Goal: Task Accomplishment & Management: Complete application form

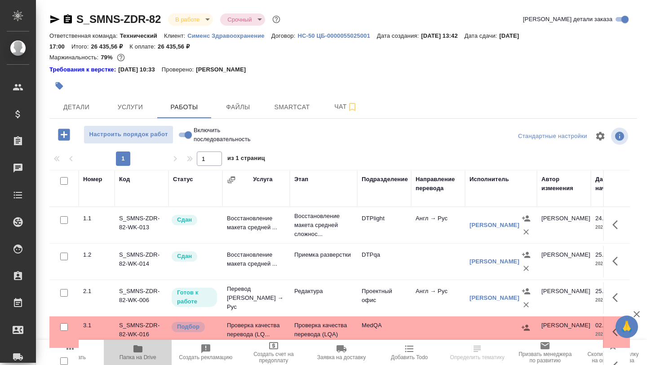
click at [137, 352] on icon "button" at bounding box center [137, 348] width 11 height 11
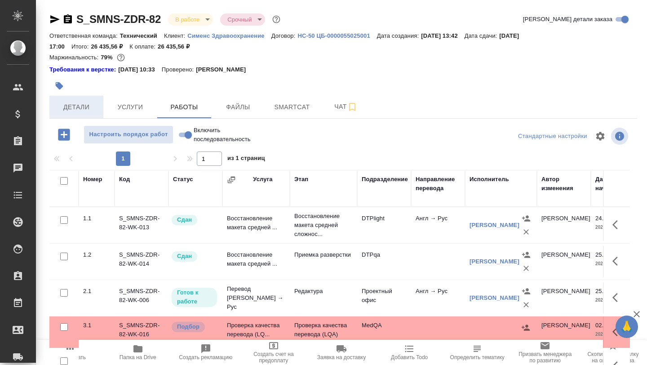
click at [87, 108] on span "Детали" at bounding box center [76, 106] width 43 height 11
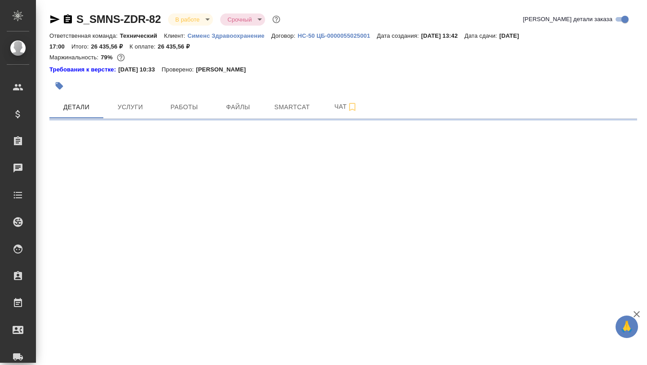
select select "RU"
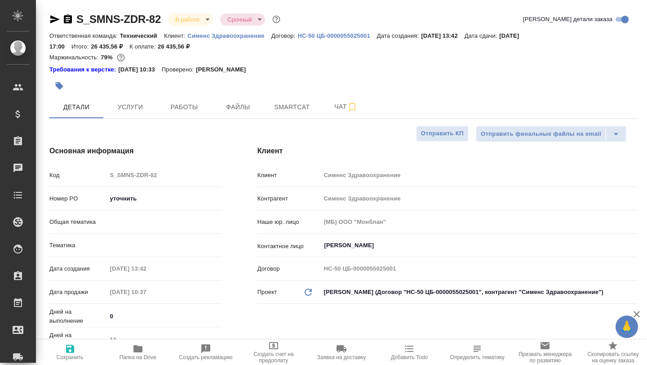
type textarea "x"
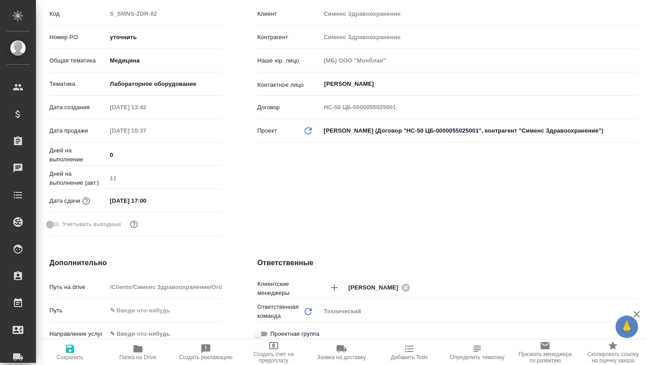
scroll to position [179, 0]
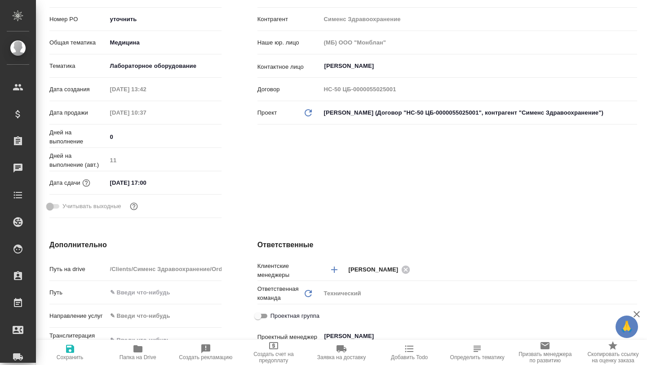
type textarea "x"
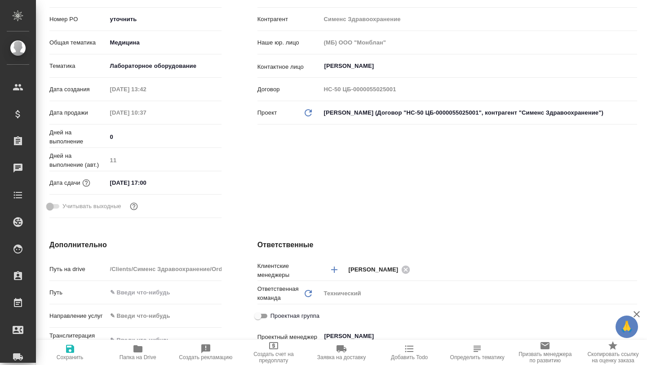
type textarea "x"
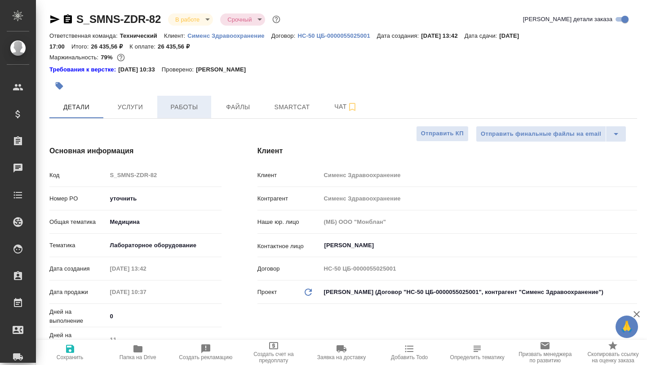
click at [182, 110] on span "Работы" at bounding box center [184, 106] width 43 height 11
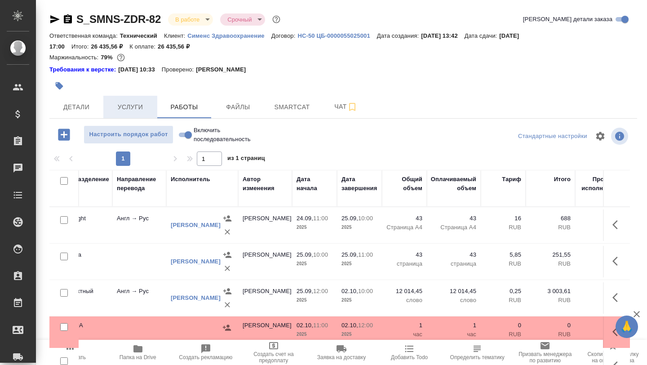
click at [137, 106] on span "Услуги" at bounding box center [130, 106] width 43 height 11
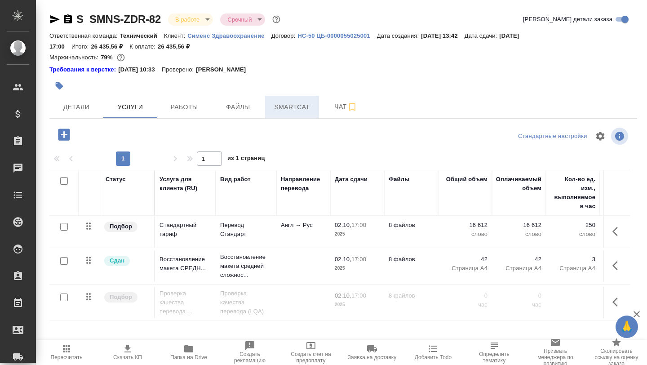
click at [291, 110] on span "Smartcat" at bounding box center [291, 106] width 43 height 11
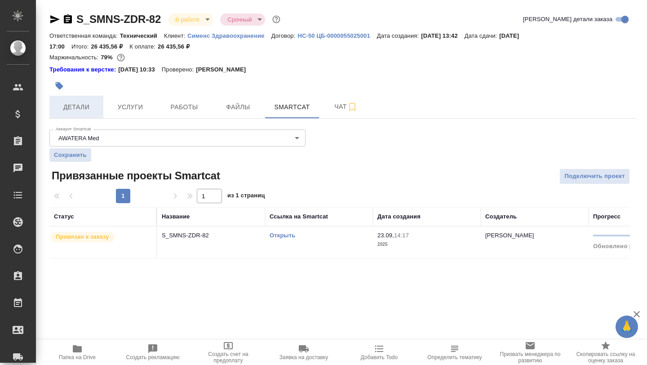
click at [76, 104] on span "Детали" at bounding box center [76, 106] width 43 height 11
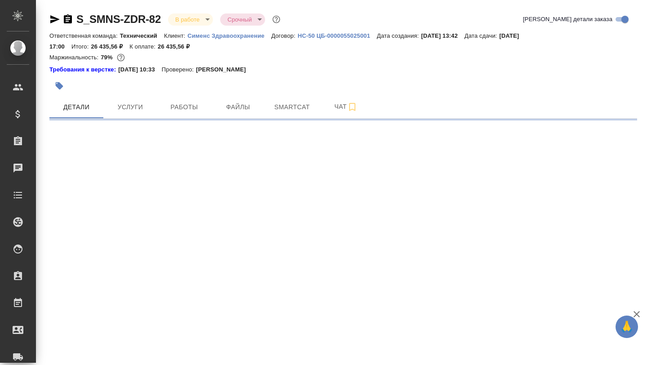
select select "RU"
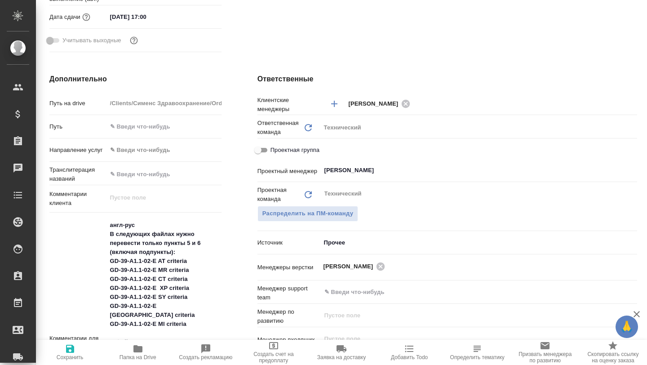
scroll to position [263, 0]
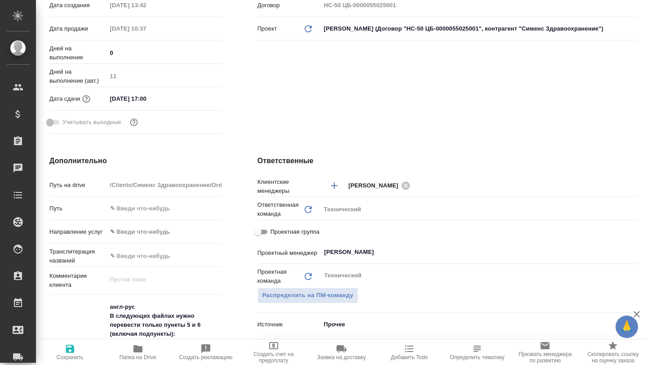
type textarea "x"
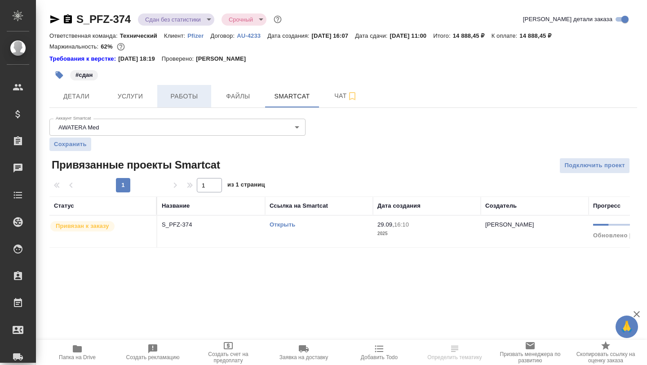
click at [189, 100] on span "Работы" at bounding box center [184, 96] width 43 height 11
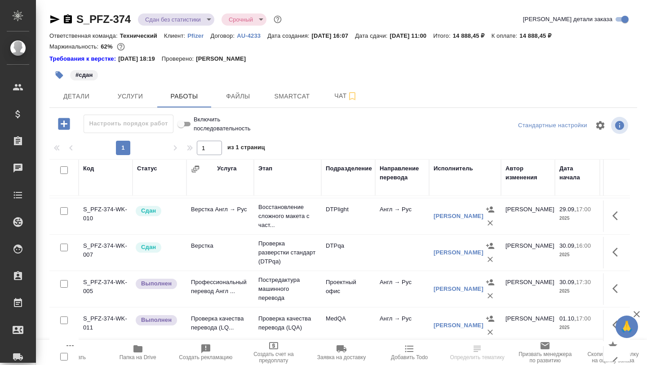
scroll to position [43, 0]
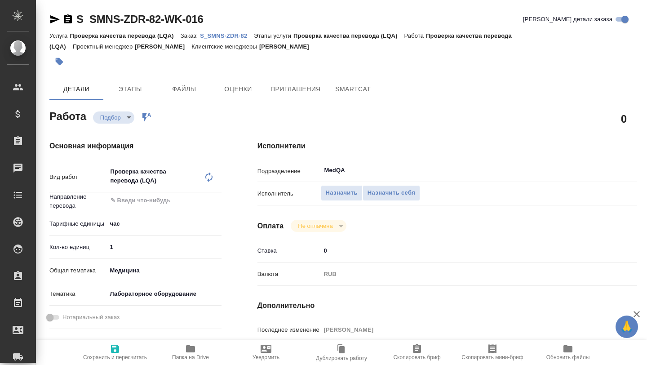
type textarea "x"
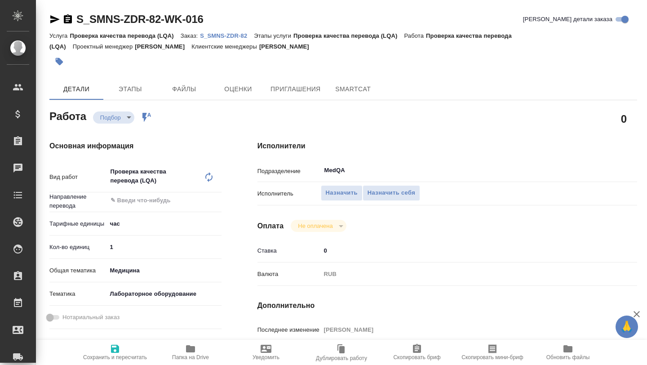
type textarea "x"
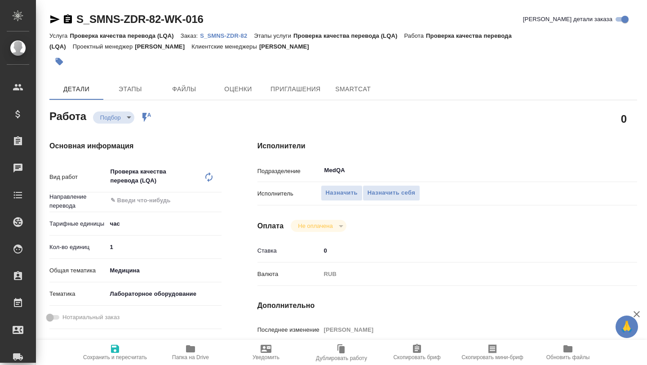
type textarea "x"
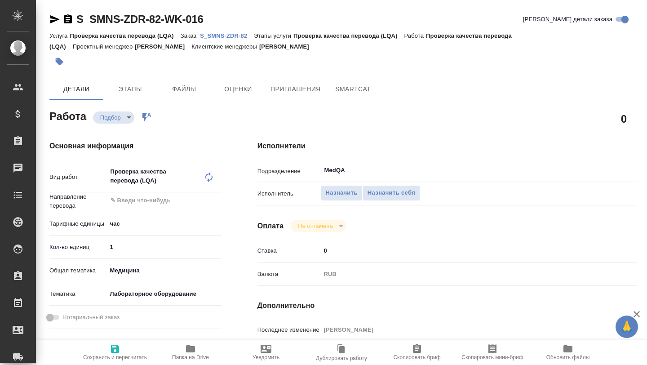
type textarea "x"
